Goal: Information Seeking & Learning: Learn about a topic

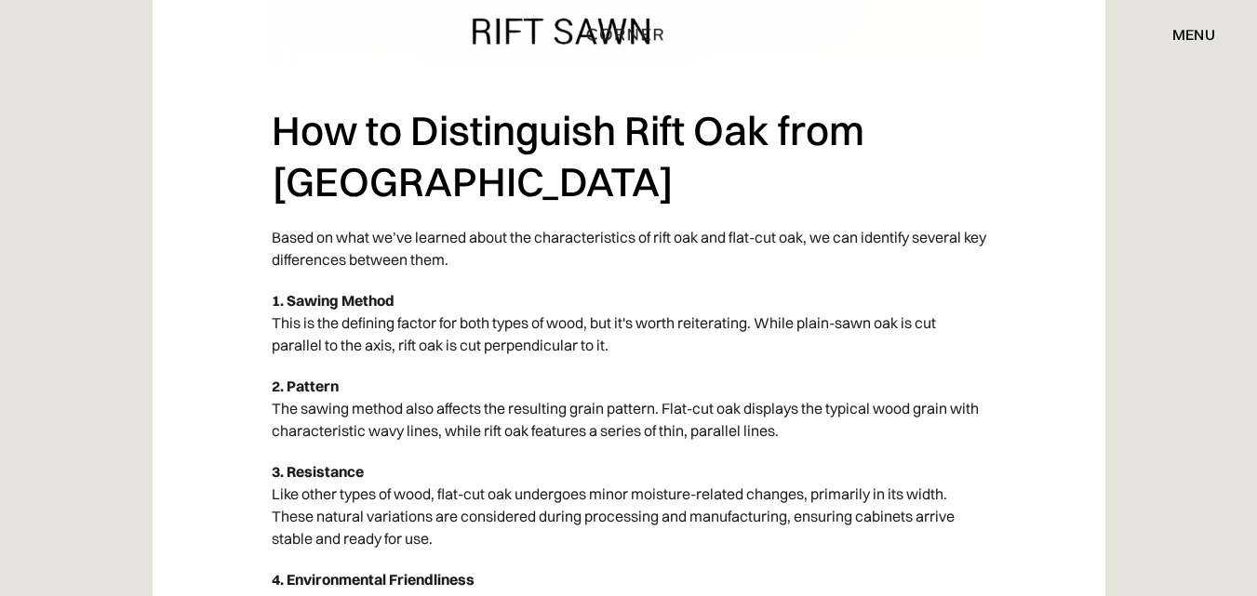
scroll to position [4372, 0]
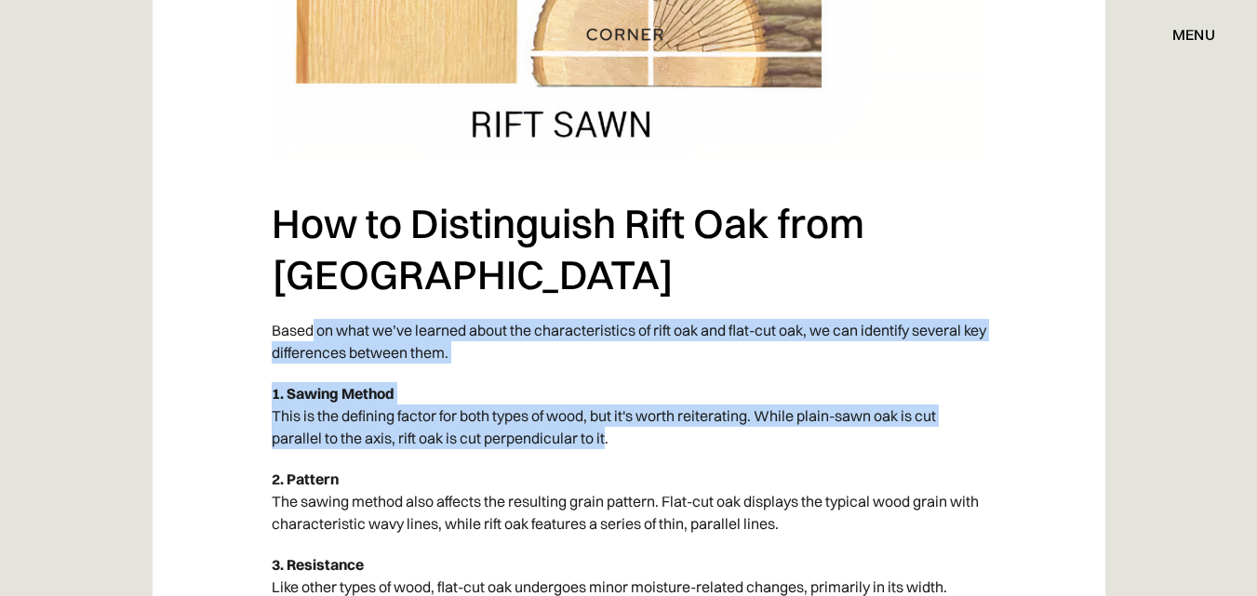
drag, startPoint x: 312, startPoint y: 170, endPoint x: 607, endPoint y: 299, distance: 321.6
click at [607, 373] on p "1. Sawing Method This is the defining factor for both types of wood, but it's w…" at bounding box center [629, 416] width 714 height 86
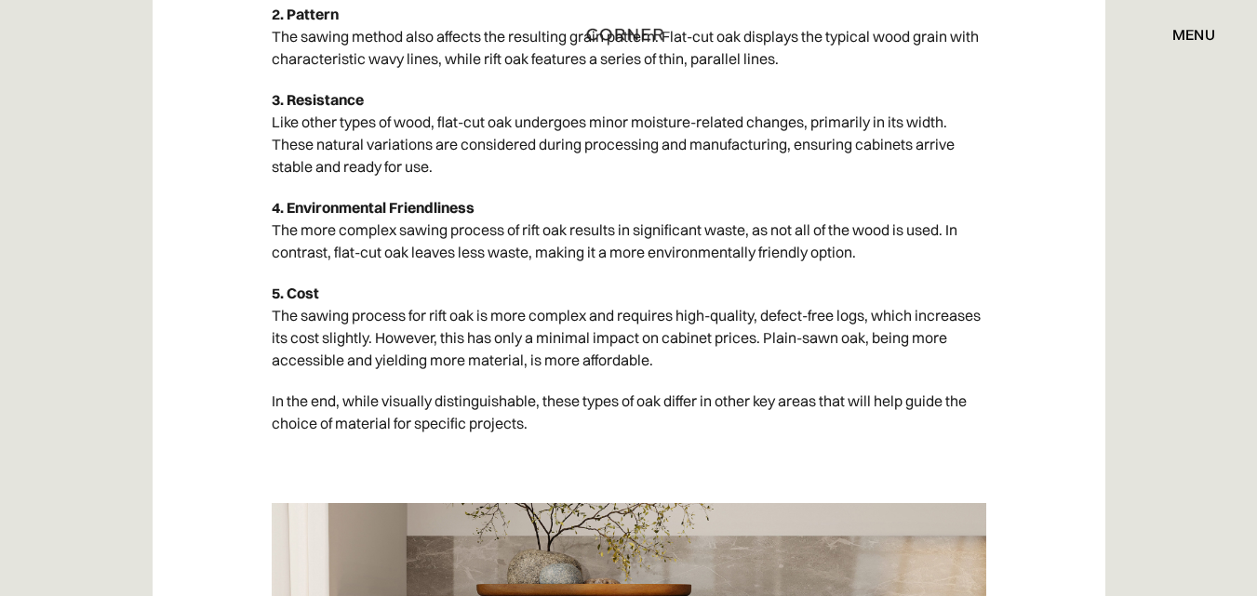
scroll to position [4744, 0]
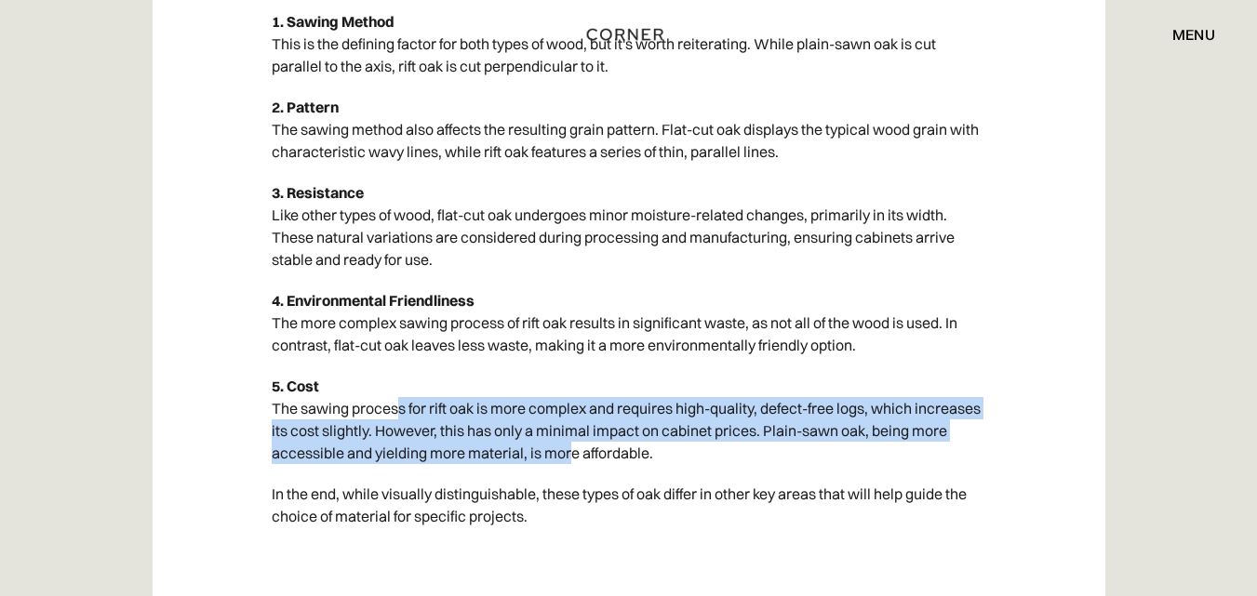
drag, startPoint x: 396, startPoint y: 255, endPoint x: 630, endPoint y: 296, distance: 237.1
click at [620, 366] on p "5. Cost The sawing process for rift oak is more complex and requires high-quali…" at bounding box center [629, 420] width 714 height 108
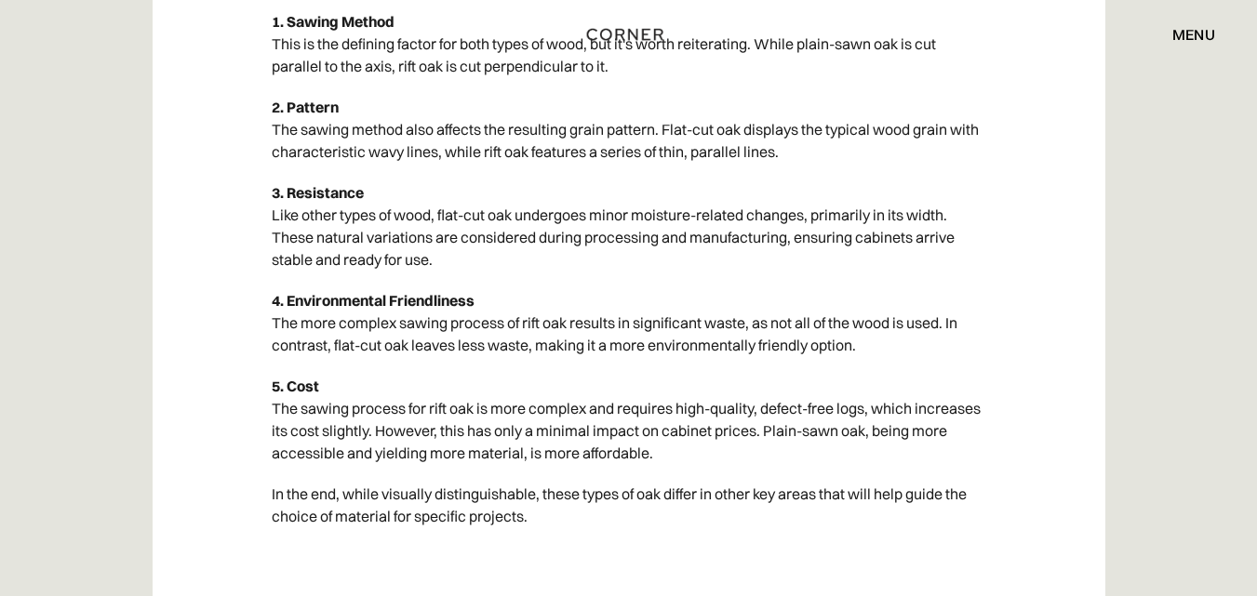
click at [630, 366] on p "5. Cost The sawing process for rift oak is more complex and requires high-quali…" at bounding box center [629, 420] width 714 height 108
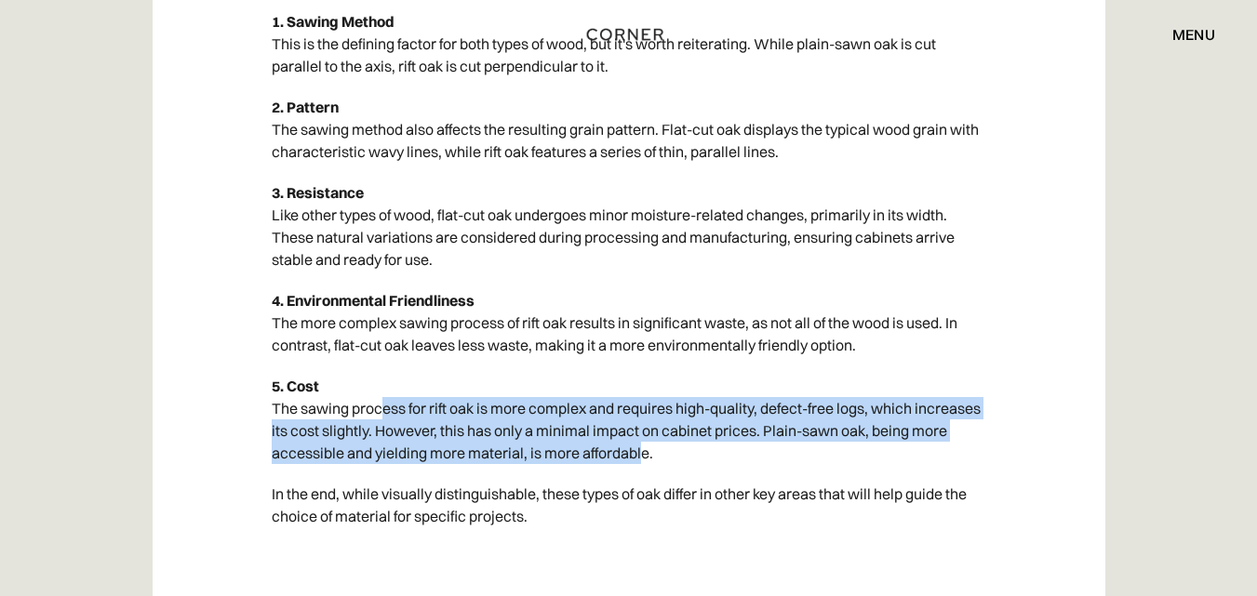
drag, startPoint x: 685, startPoint y: 296, endPoint x: 381, endPoint y: 252, distance: 306.4
click at [381, 366] on p "5. Cost The sawing process for rift oak is more complex and requires high-quali…" at bounding box center [629, 420] width 714 height 108
drag, startPoint x: 355, startPoint y: 263, endPoint x: 731, endPoint y: 296, distance: 377.2
click at [730, 366] on p "5. Cost The sawing process for rift oak is more complex and requires high-quali…" at bounding box center [629, 420] width 714 height 108
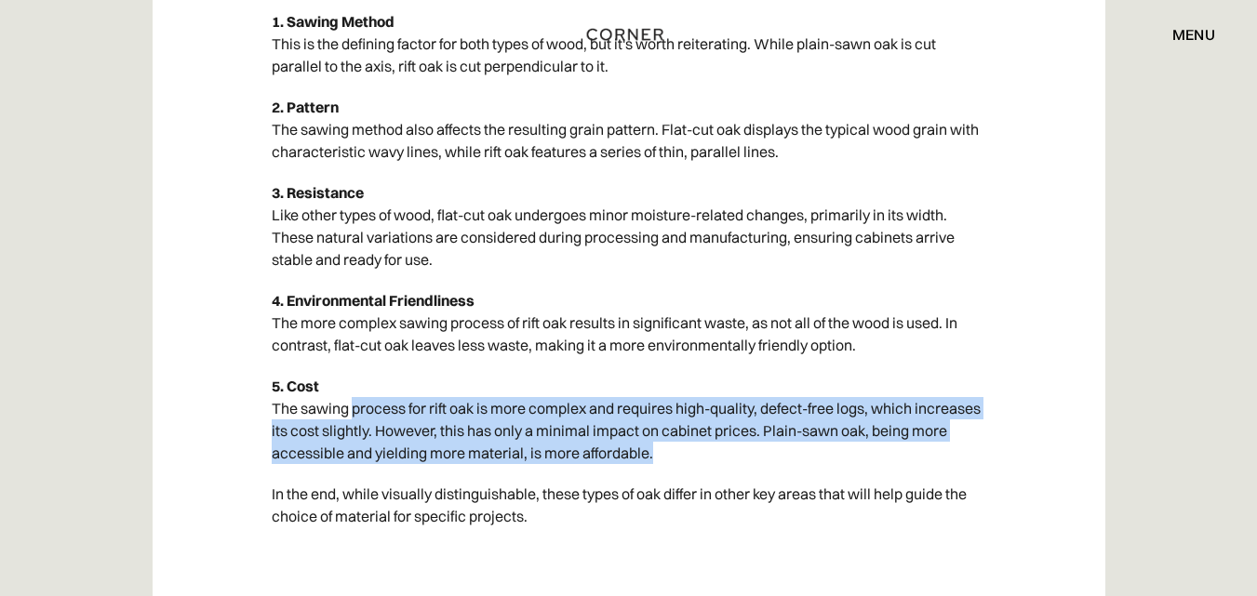
click at [731, 366] on p "5. Cost The sawing process for rift oak is more complex and requires high-quali…" at bounding box center [629, 420] width 714 height 108
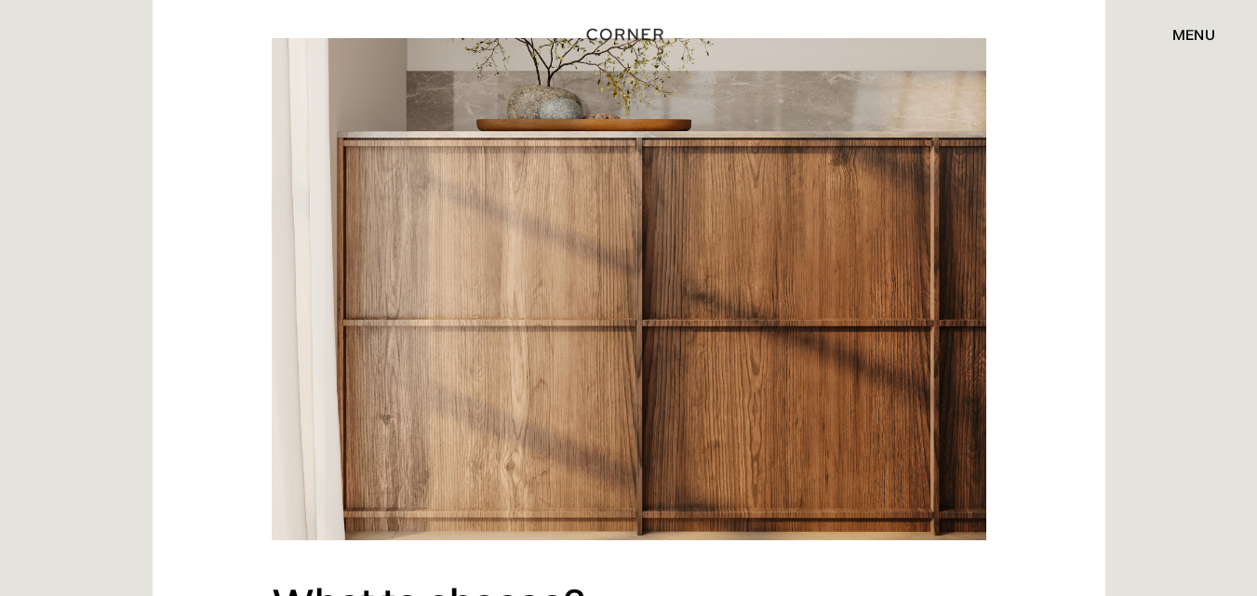
scroll to position [5396, 0]
